Goal: Task Accomplishment & Management: Manage account settings

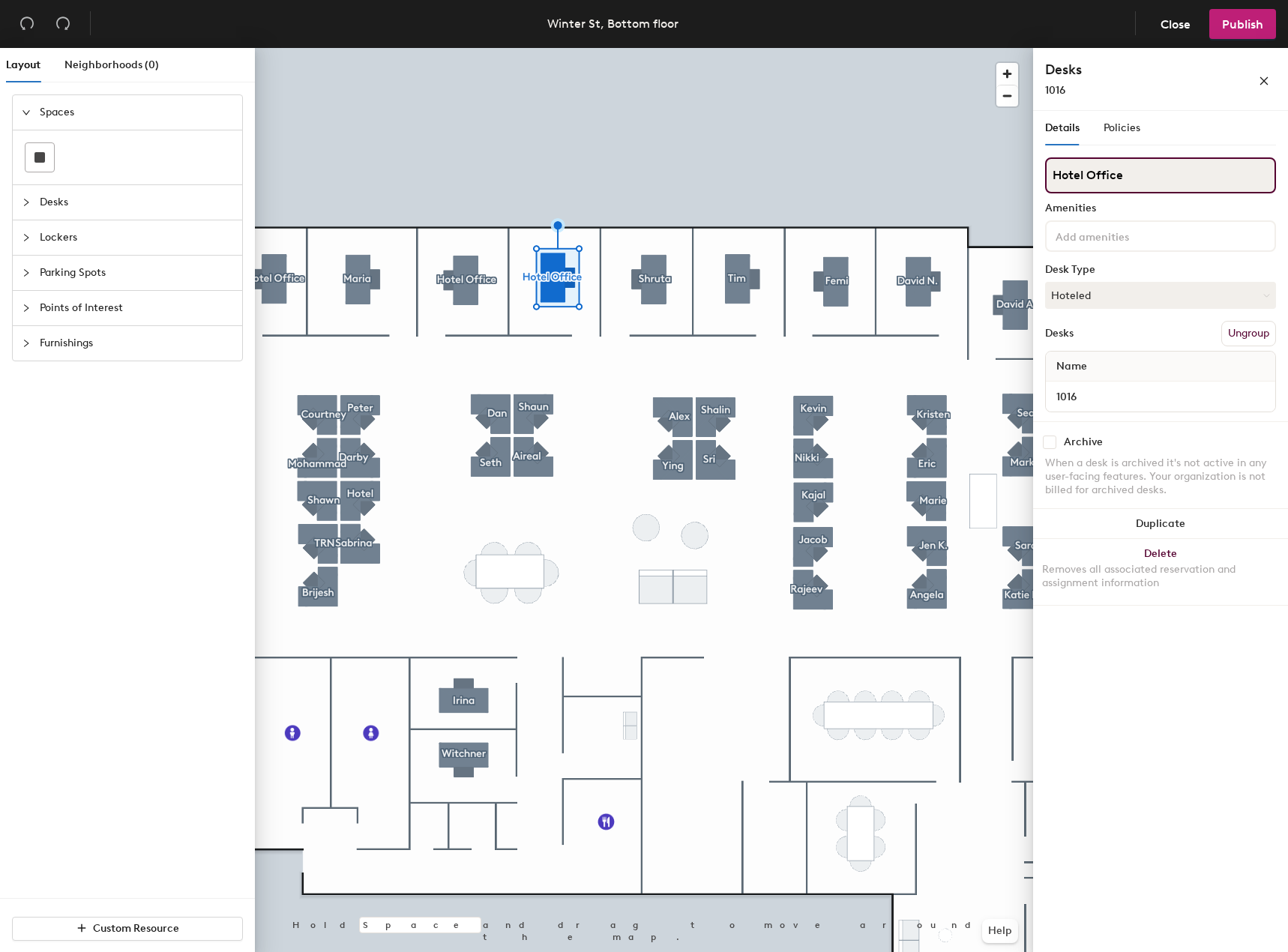
click at [979, 172] on div "Layout Neighborhoods (0) Spaces Desks Lockers Parking Spots Points of Interest …" at bounding box center [644, 503] width 1288 height 910
type input "Denisa"
click at [1141, 302] on button "Hoteled" at bounding box center [1161, 295] width 231 height 27
click at [1101, 340] on div "Assigned" at bounding box center [1121, 342] width 150 height 22
click at [1228, 27] on span "Publish" at bounding box center [1243, 24] width 41 height 14
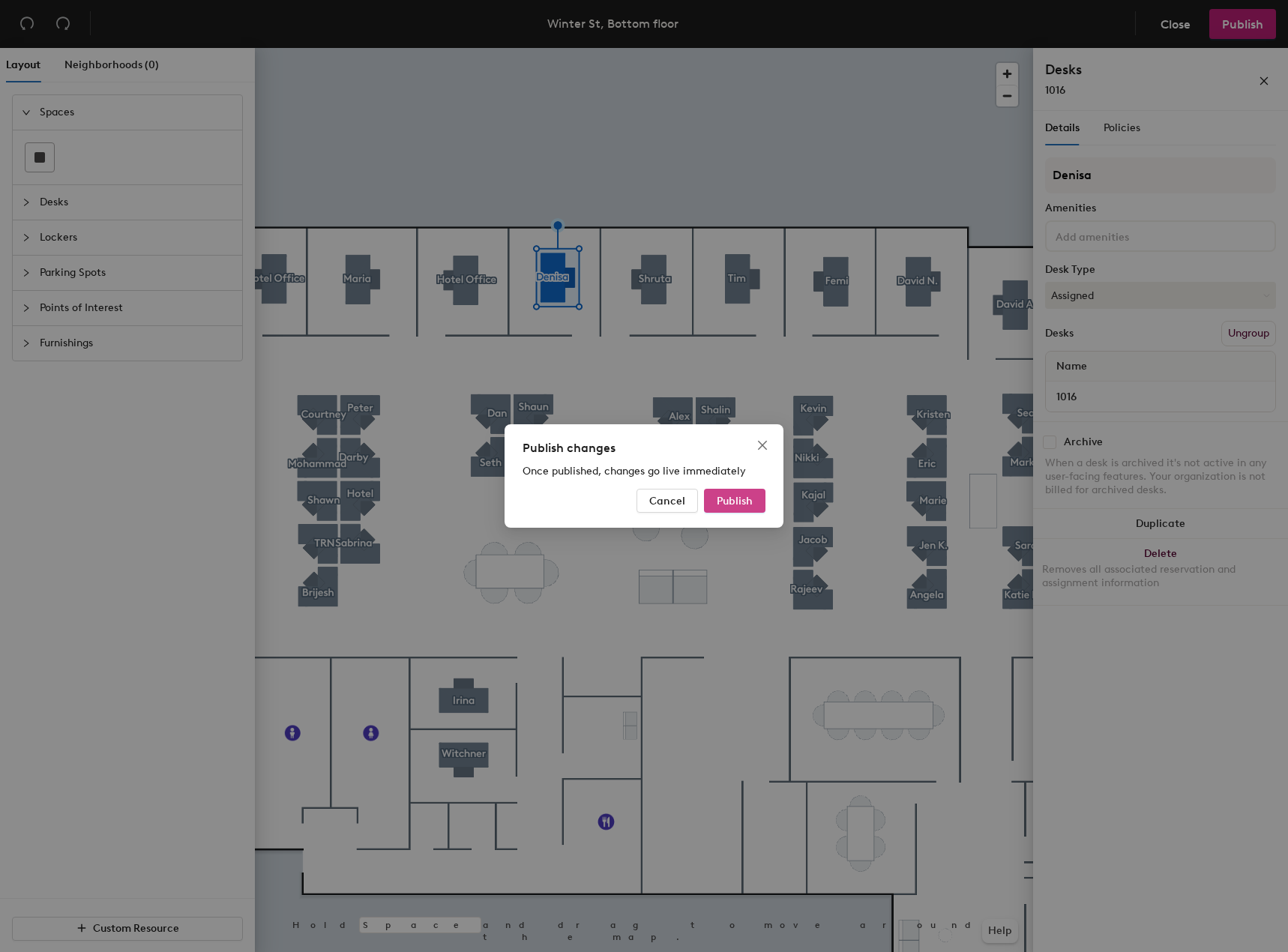
click at [743, 502] on span "Publish" at bounding box center [735, 502] width 36 height 13
